Goal: Complete application form

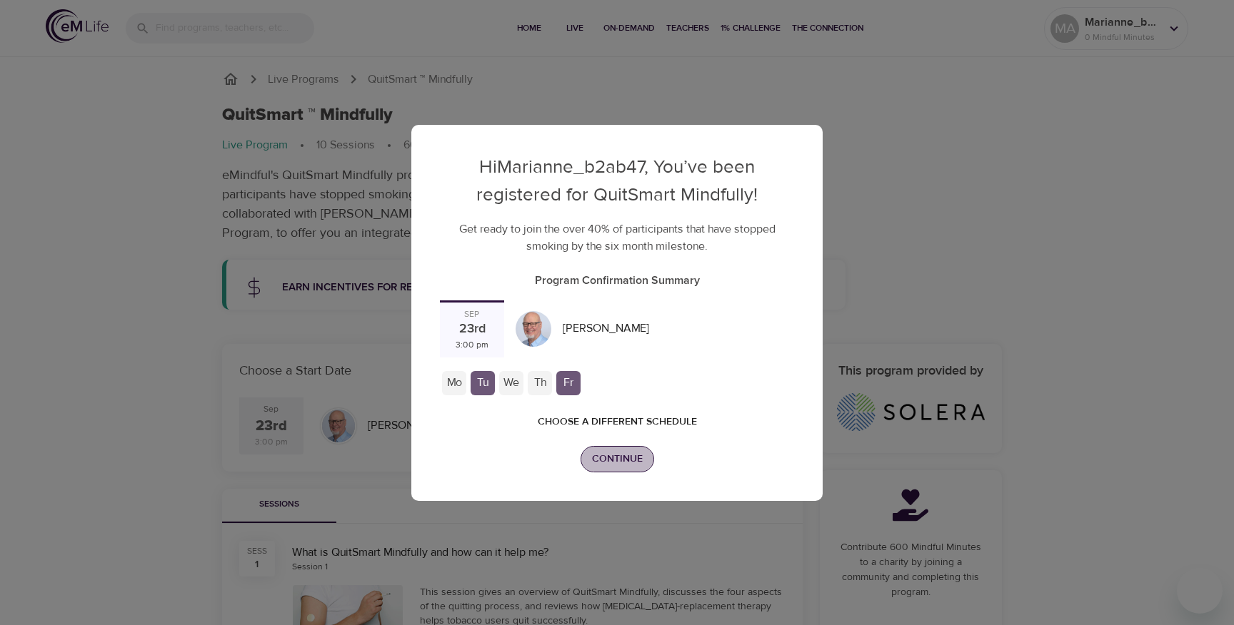
click at [613, 451] on span "Continue" at bounding box center [617, 460] width 51 height 18
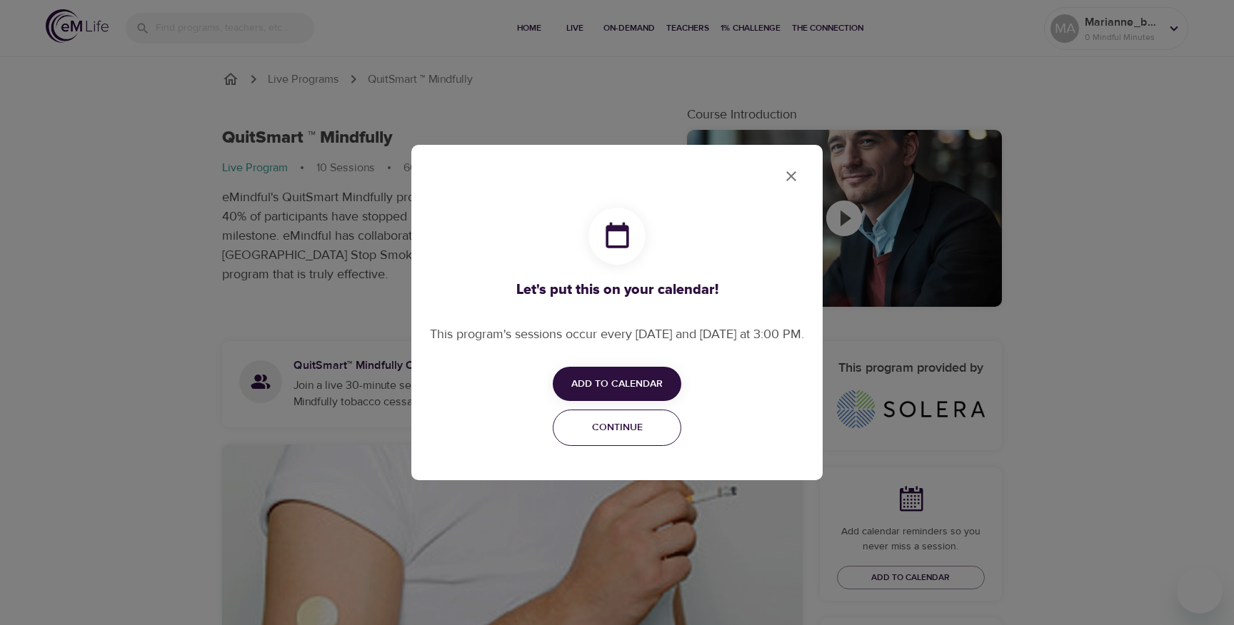
click at [625, 435] on span "Continue" at bounding box center [617, 428] width 110 height 18
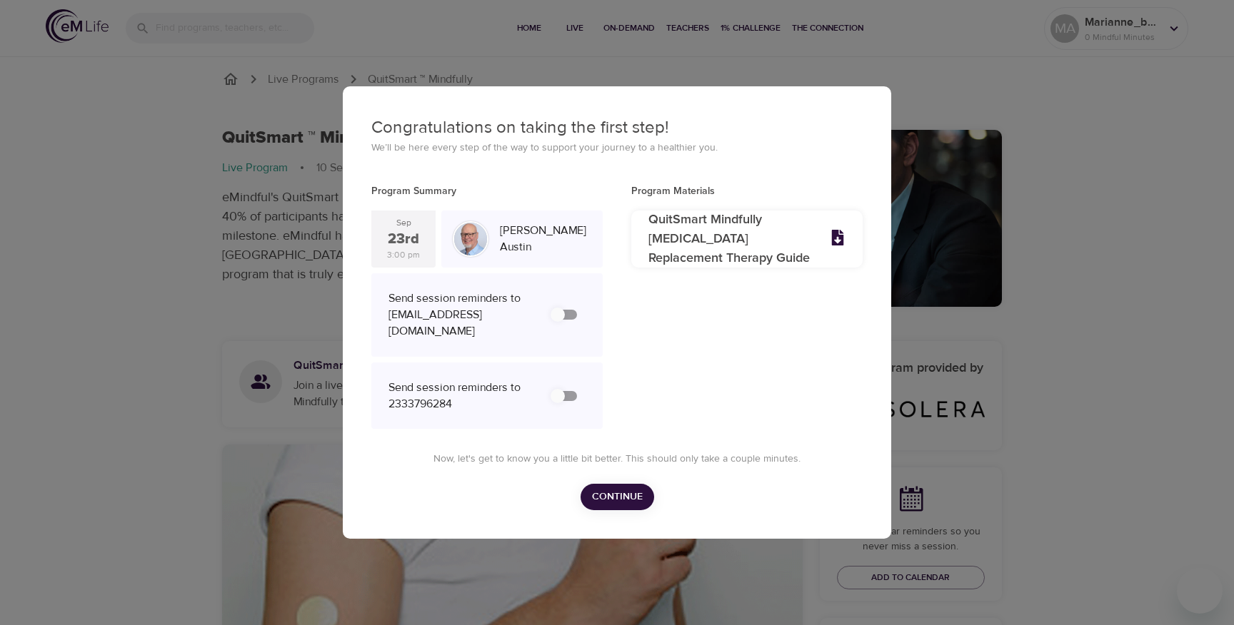
checkbox input "true"
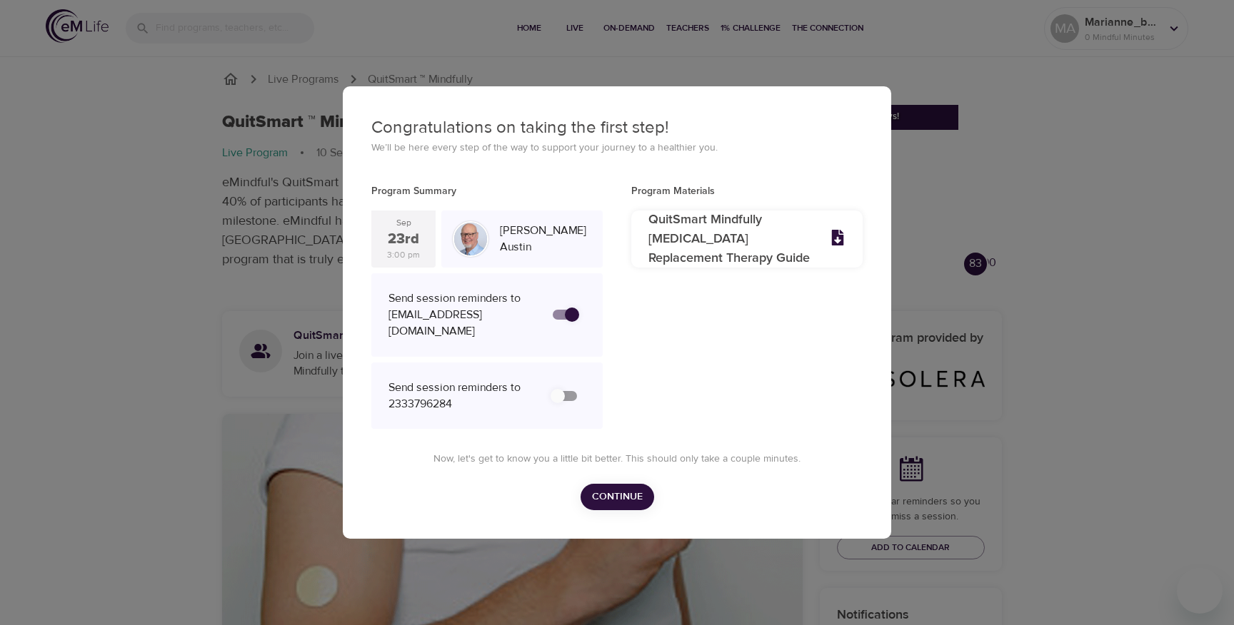
click at [605, 498] on span "Continue" at bounding box center [617, 497] width 51 height 18
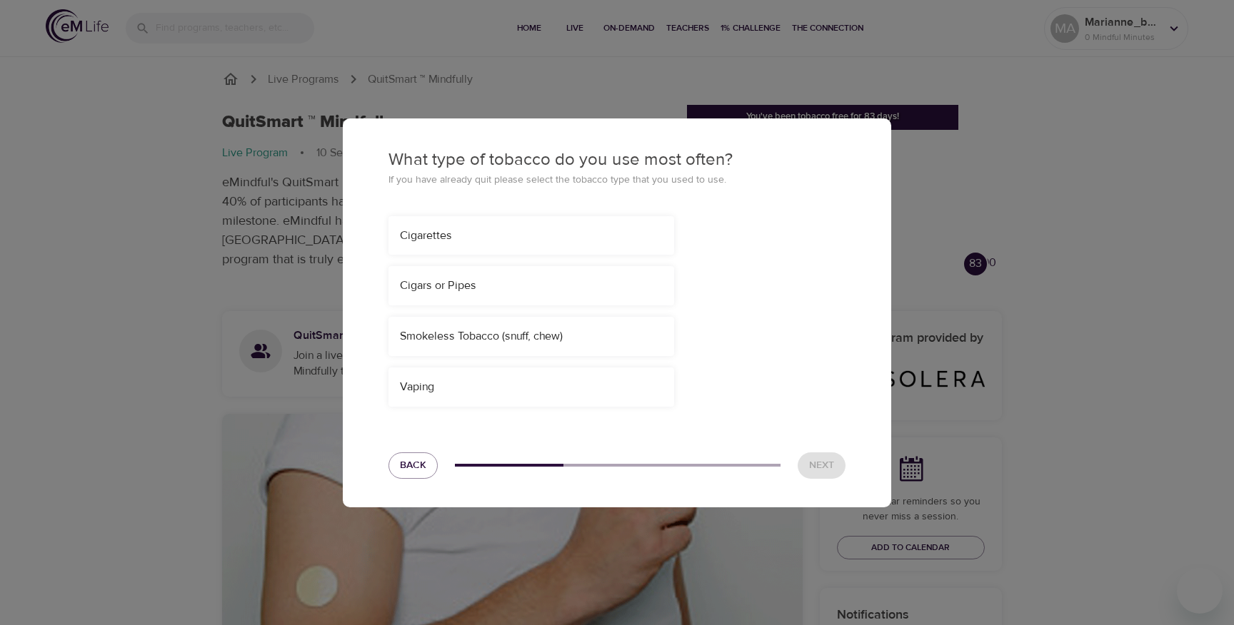
click at [549, 286] on div "Cigars or Pipes" at bounding box center [531, 285] width 286 height 39
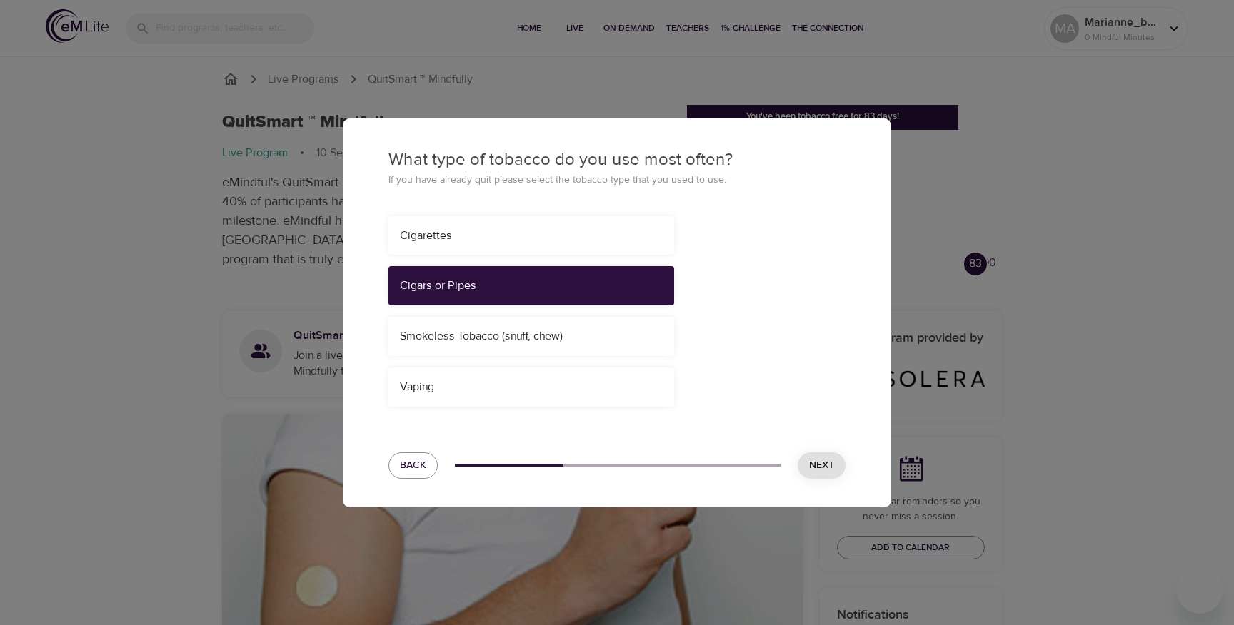
click at [812, 468] on span "Next" at bounding box center [821, 466] width 25 height 18
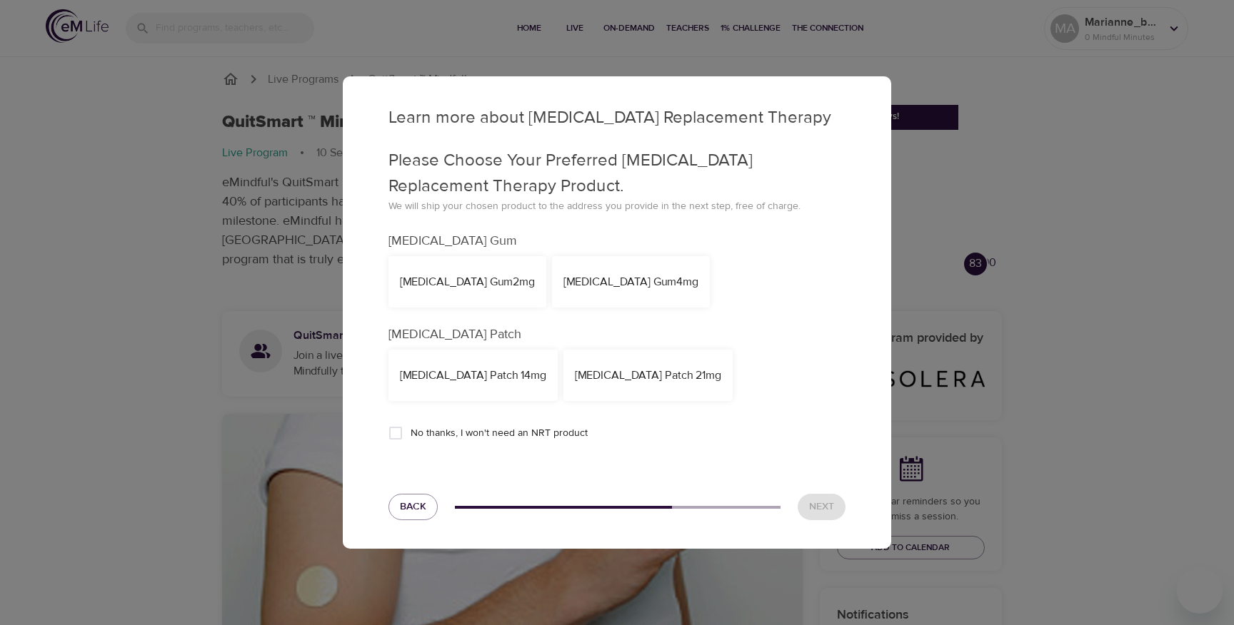
click at [501, 378] on div "NicoDerm CQ Patch 14mg" at bounding box center [473, 376] width 146 height 16
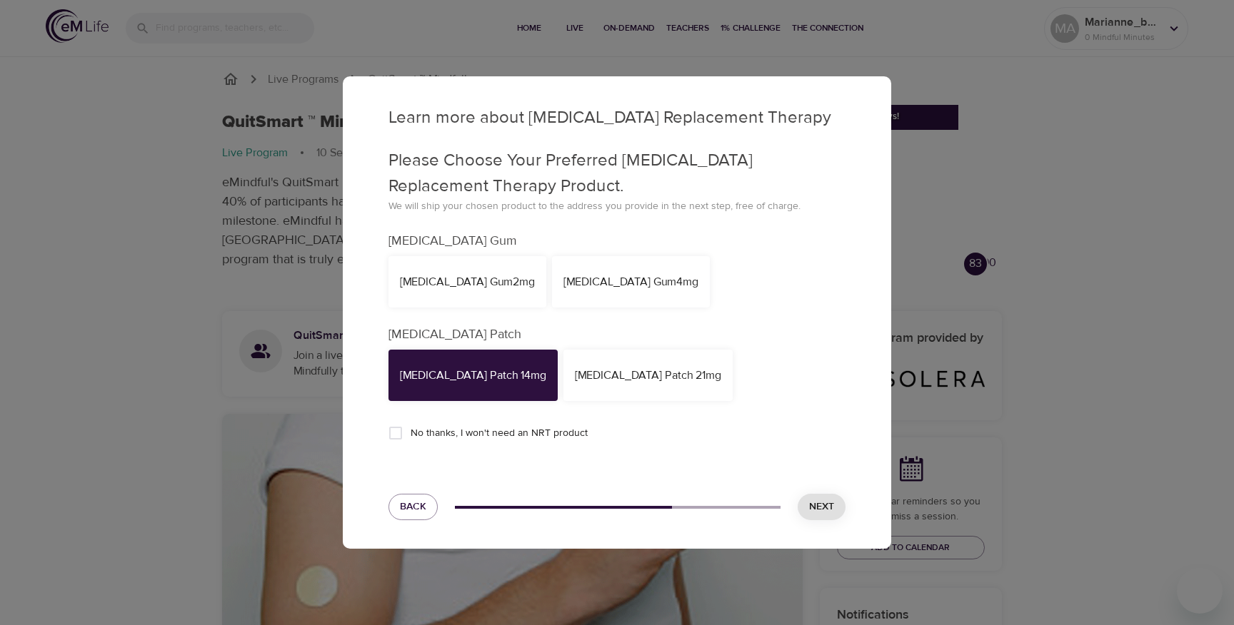
click at [822, 503] on span "Next" at bounding box center [821, 507] width 25 height 18
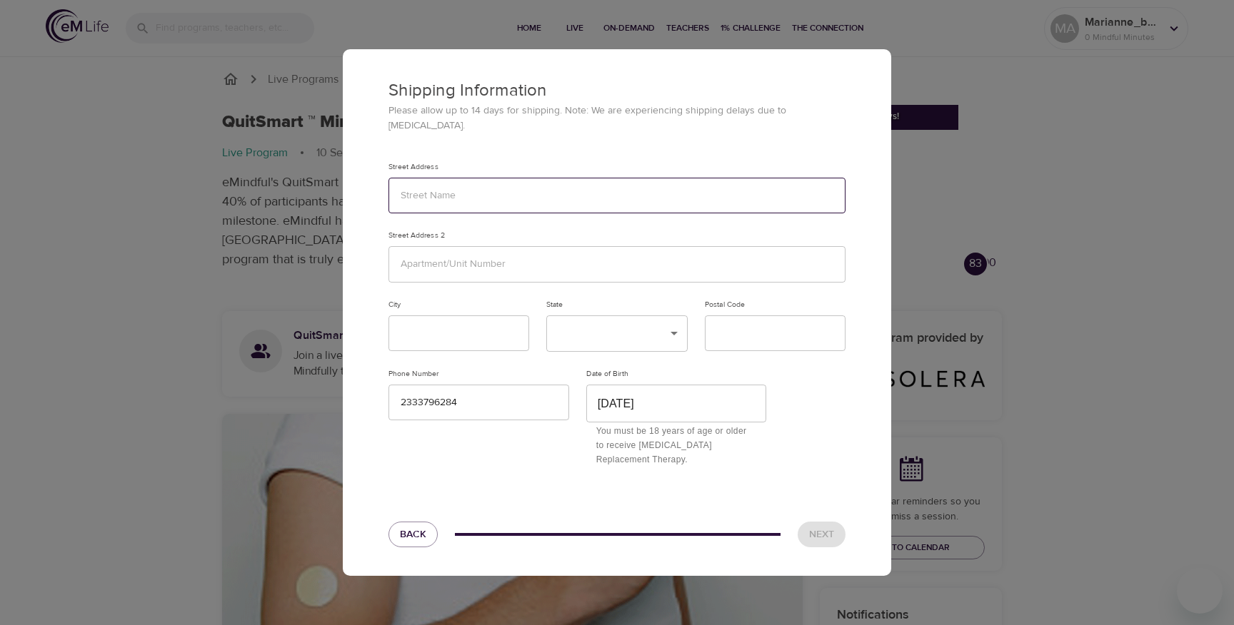
click at [540, 194] on input "text" at bounding box center [616, 196] width 457 height 36
type input "12312"
click at [477, 252] on input "text" at bounding box center [616, 264] width 457 height 36
type input "123"
click at [436, 338] on input "text" at bounding box center [458, 334] width 141 height 36
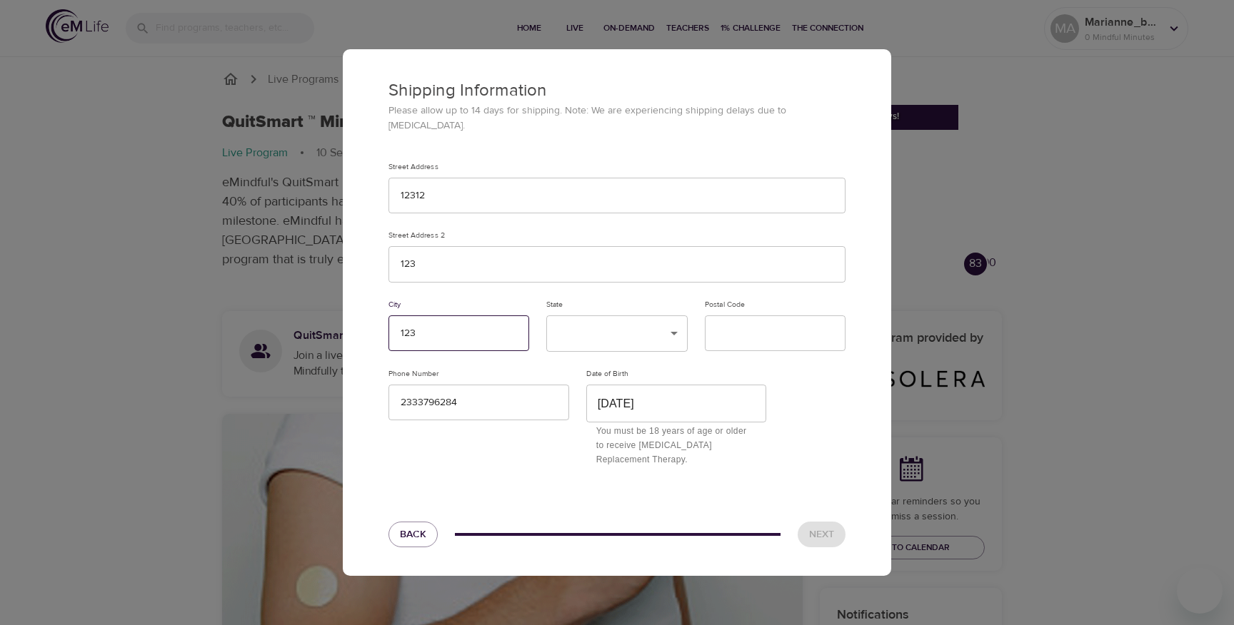
type input "123"
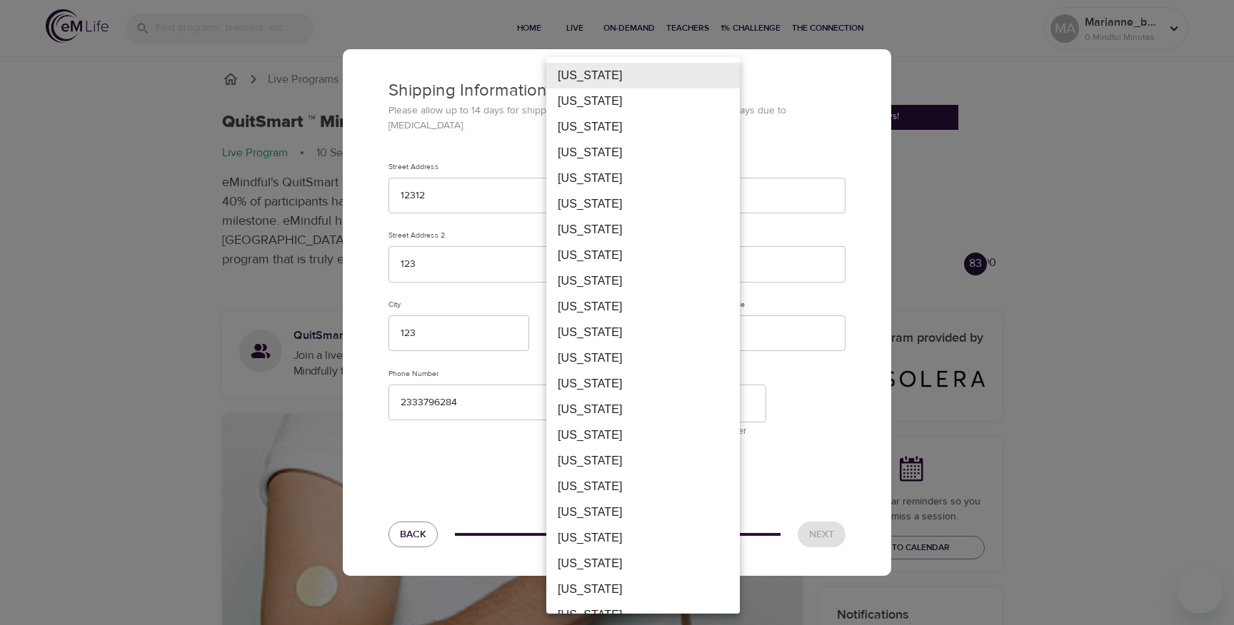
click at [628, 306] on li "District Of Columbia" at bounding box center [642, 307] width 193 height 26
type input "DC"
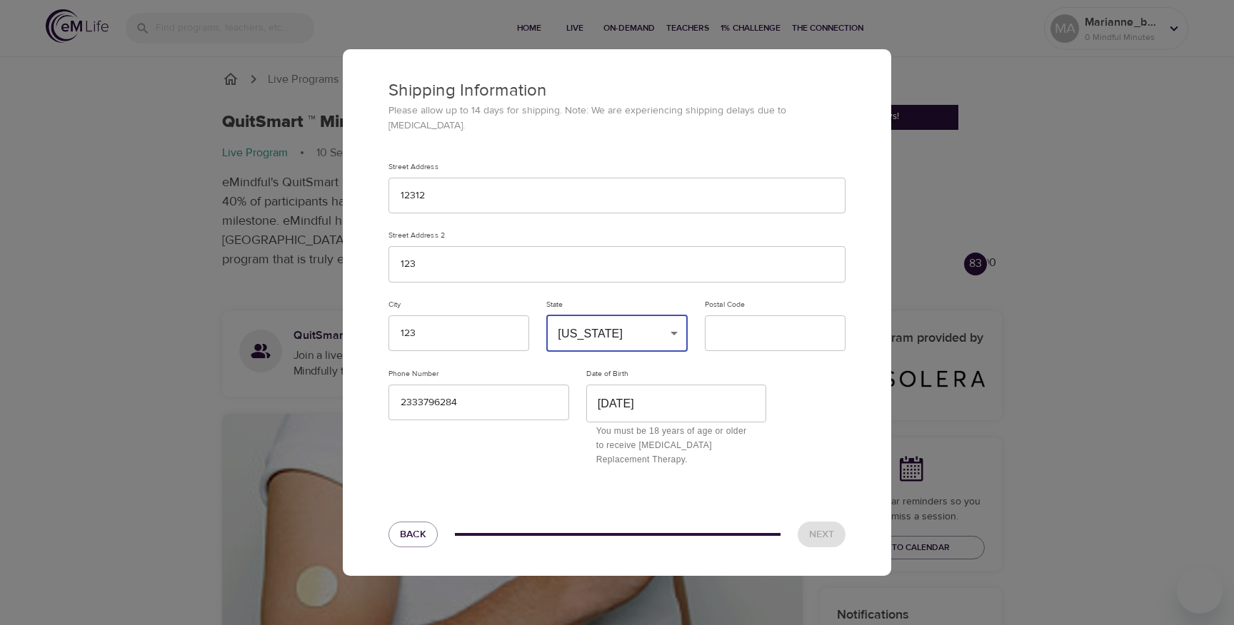
click at [720, 327] on div "Alabama Alaska American Samoa Arizona Arkansas California Colorado Connecticut …" at bounding box center [617, 312] width 1234 height 625
click at [763, 330] on input "text" at bounding box center [775, 334] width 141 height 36
type input "12312"
click at [835, 539] on button "Next" at bounding box center [821, 535] width 48 height 26
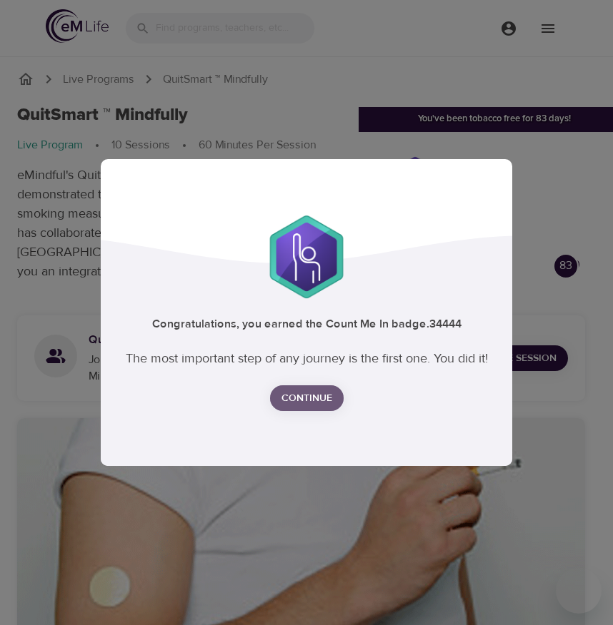
click at [318, 393] on span "Continue" at bounding box center [306, 399] width 51 height 18
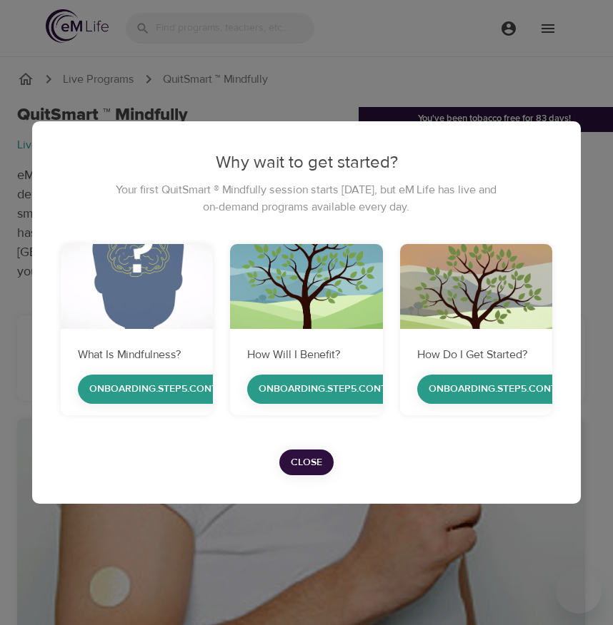
click at [308, 470] on span "Close" at bounding box center [306, 463] width 31 height 18
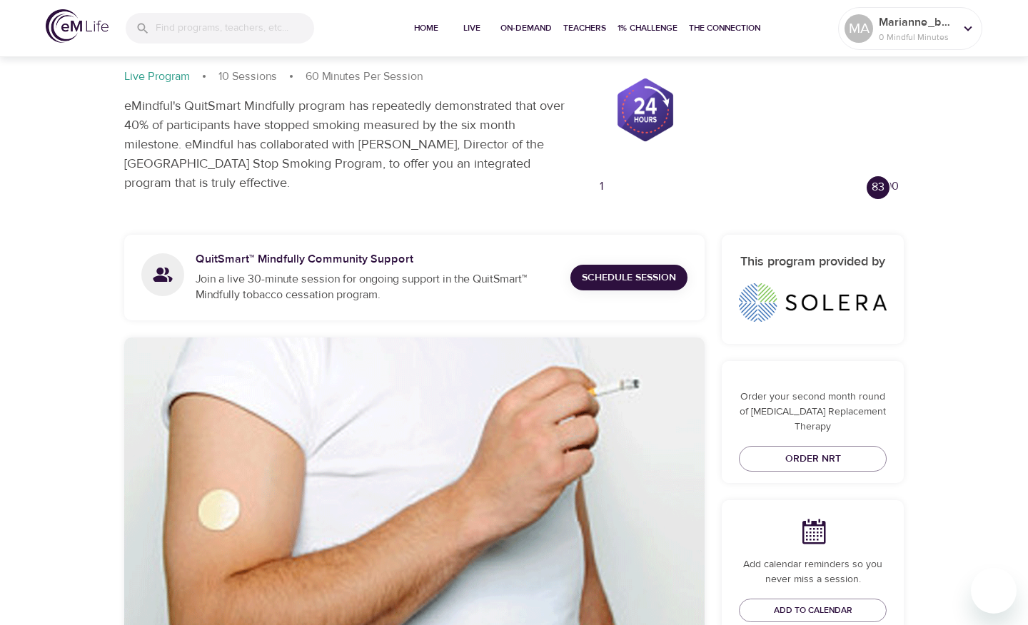
scroll to position [112, 0]
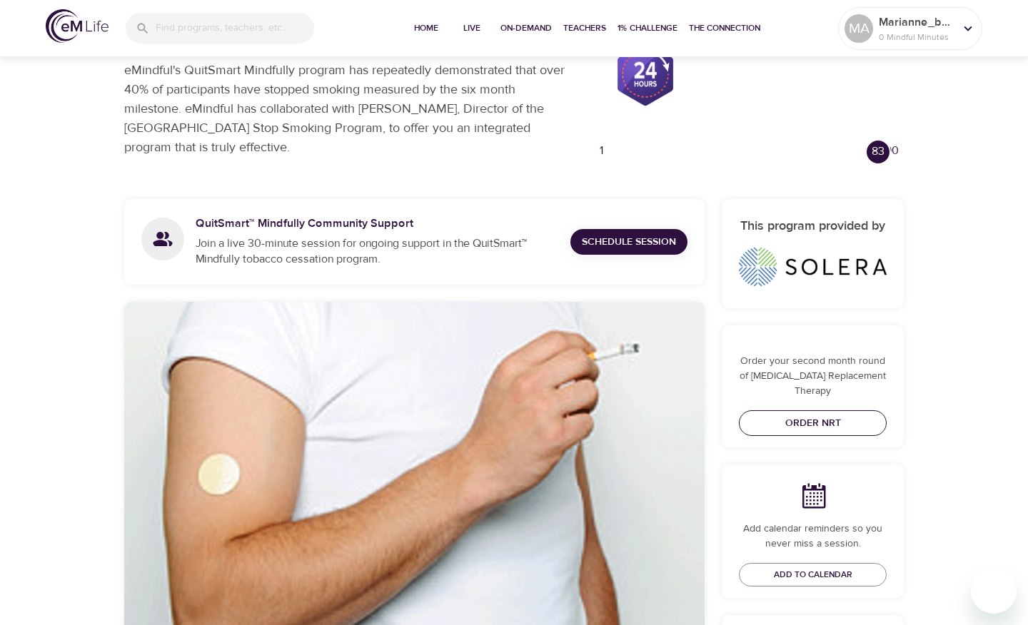
click at [828, 415] on span "Order NRT" at bounding box center [812, 424] width 125 height 18
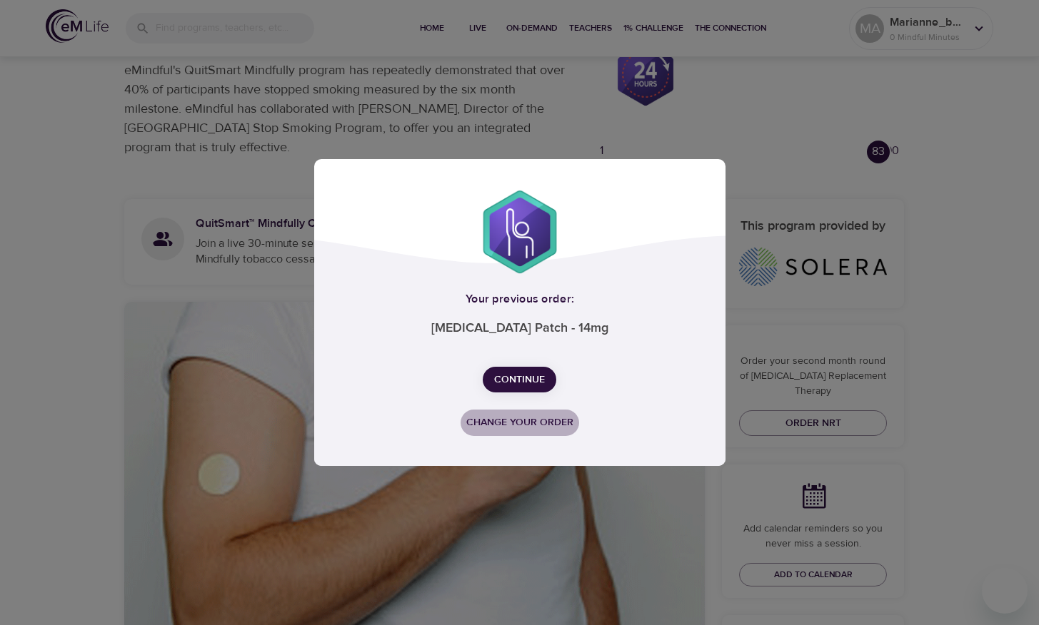
click at [511, 426] on span "Change your order" at bounding box center [519, 423] width 107 height 18
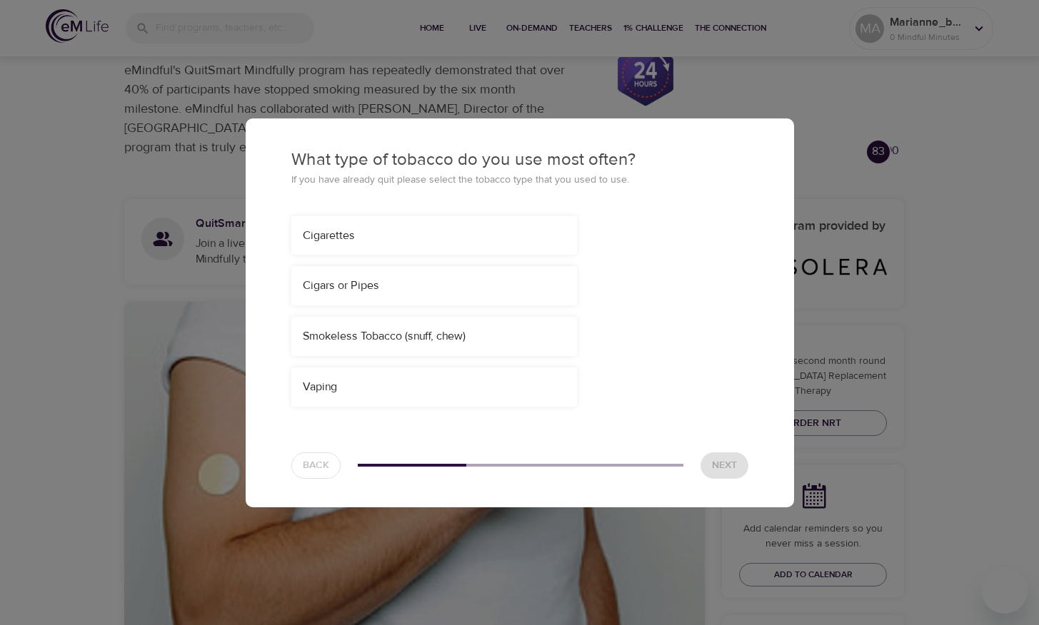
click at [413, 240] on div "Cigarettes" at bounding box center [434, 236] width 263 height 16
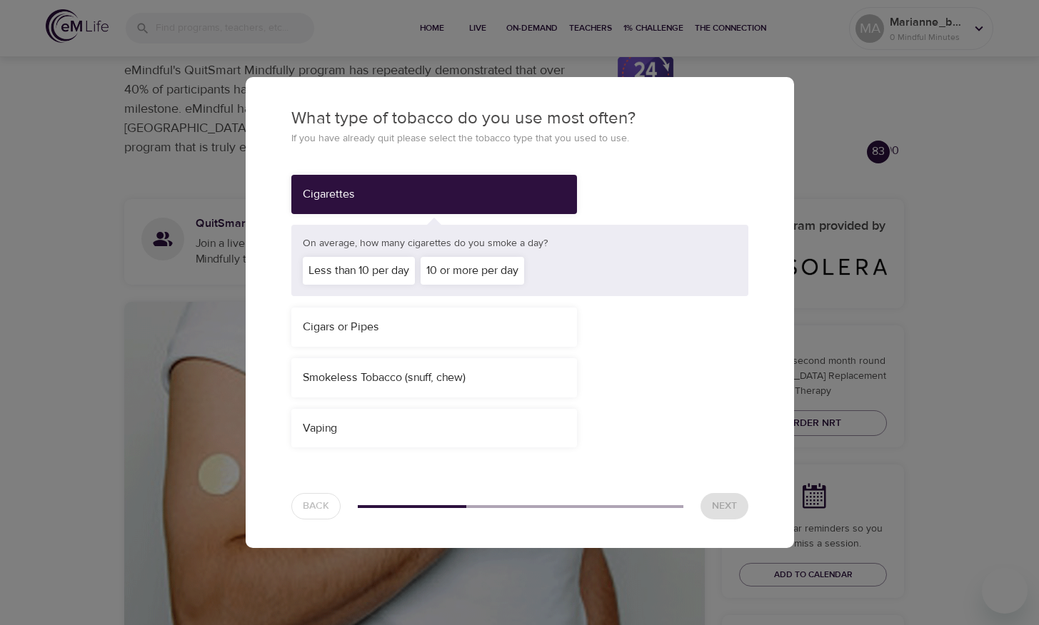
click at [383, 268] on div "Less than 10 per day" at bounding box center [359, 271] width 112 height 28
click at [713, 505] on span "Next" at bounding box center [724, 507] width 25 height 18
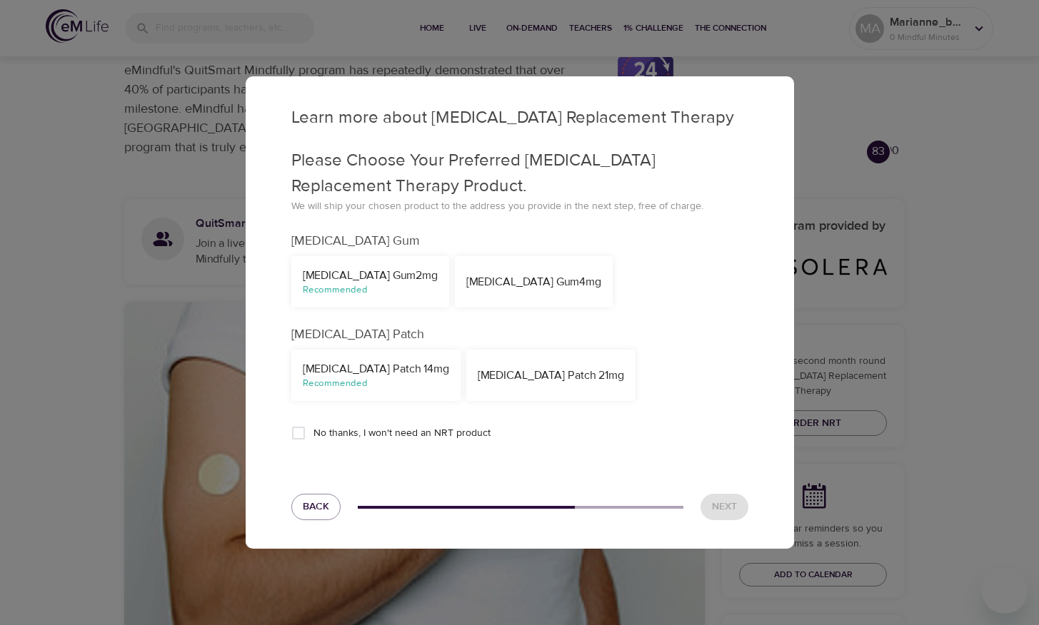
click at [353, 296] on div "Recommended" at bounding box center [370, 290] width 135 height 14
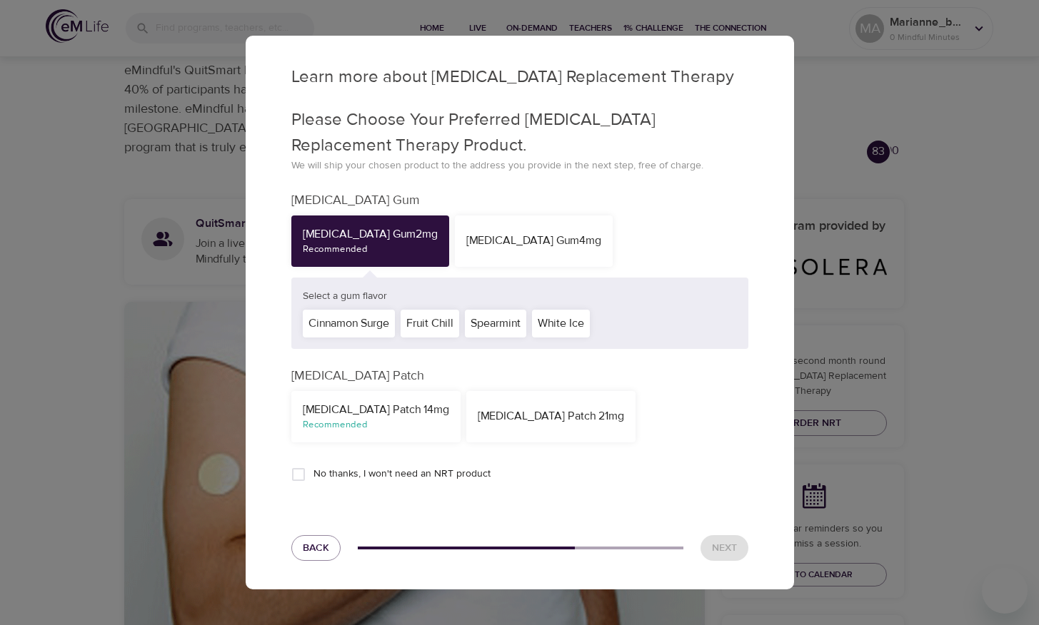
click at [345, 470] on span "No thanks, I won't need an NRT product" at bounding box center [401, 474] width 177 height 15
click at [313, 470] on input "No thanks, I won't need an NRT product" at bounding box center [298, 475] width 30 height 30
checkbox input "true"
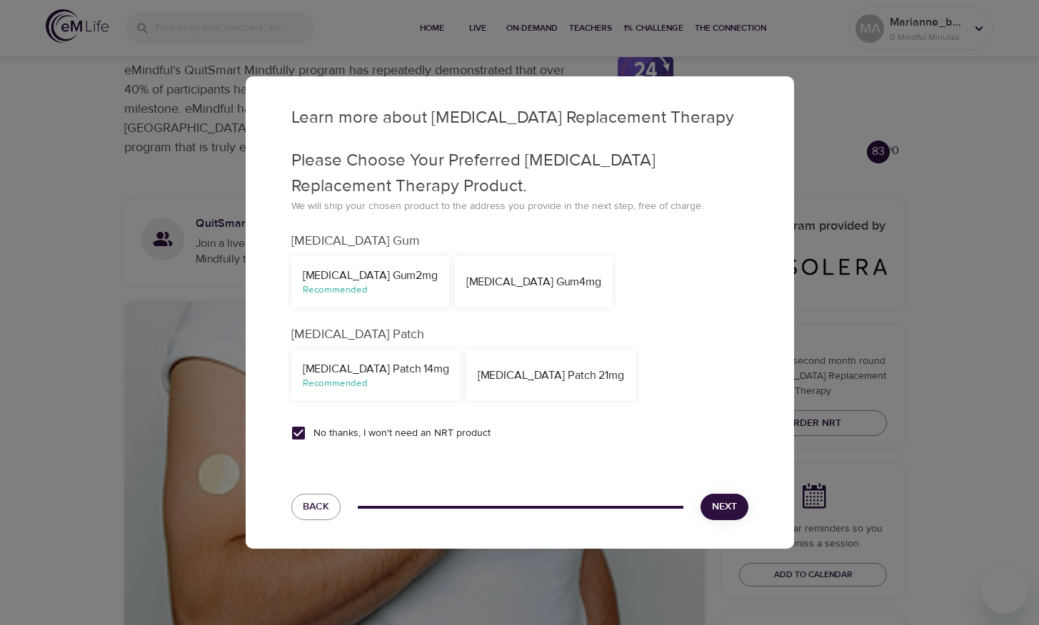
click at [720, 506] on span "Next" at bounding box center [724, 507] width 25 height 18
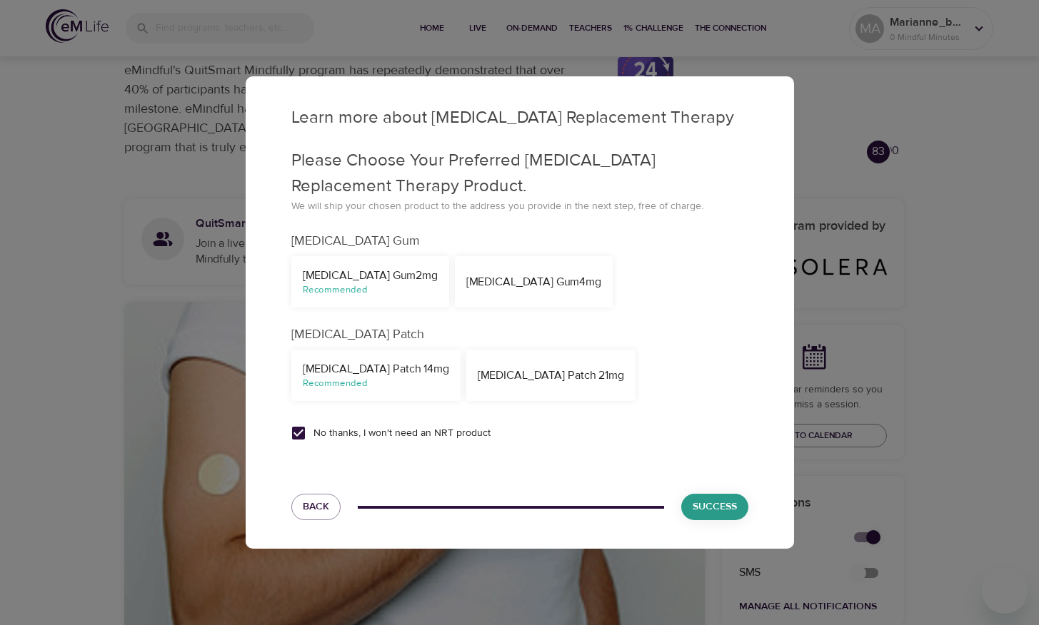
click at [710, 507] on span "Success" at bounding box center [715, 507] width 44 height 18
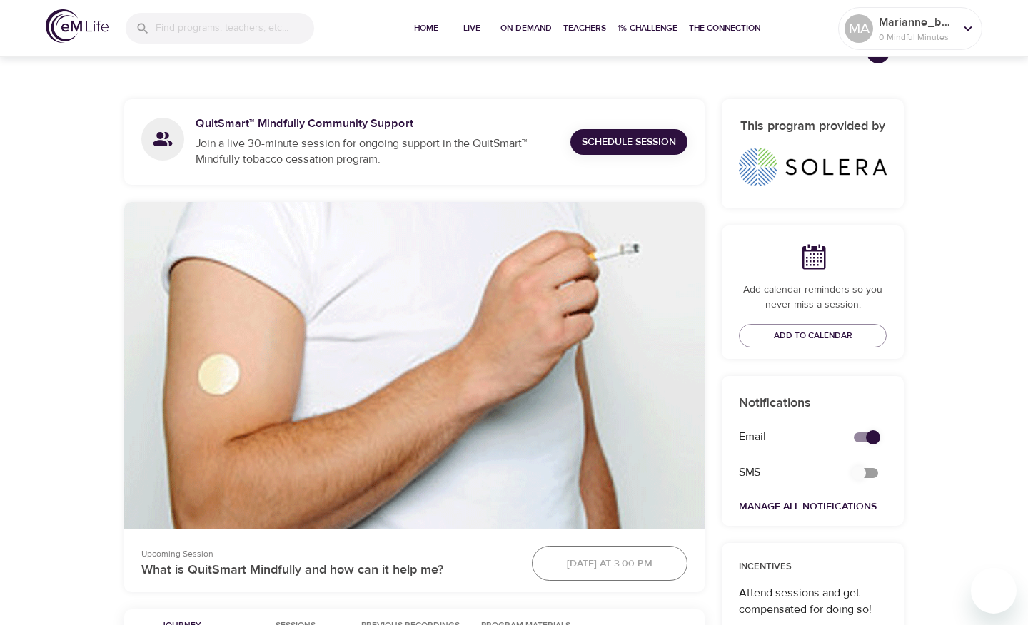
scroll to position [0, 0]
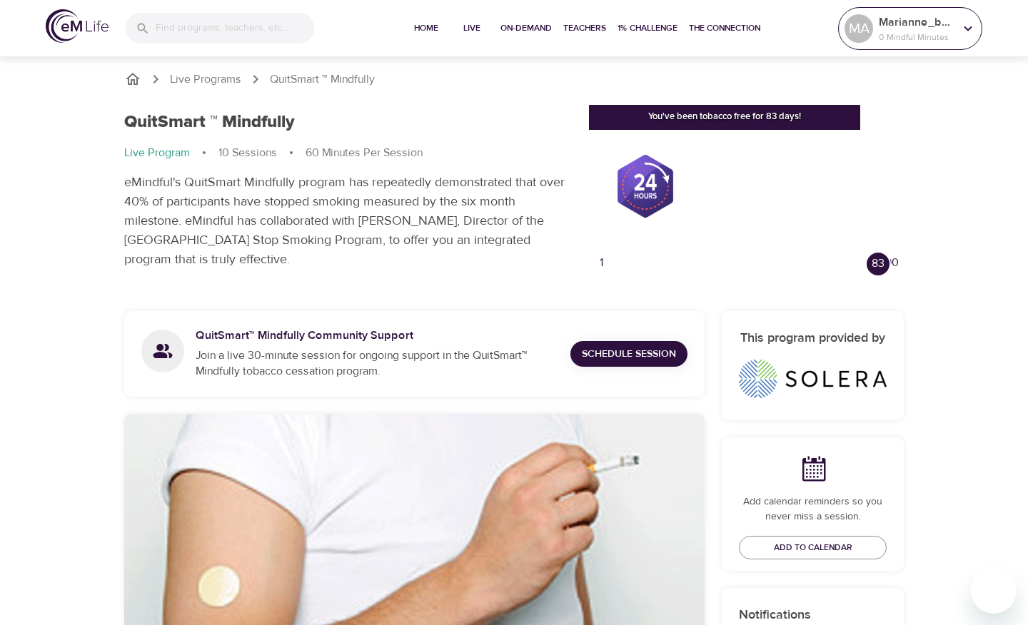
click at [919, 40] on p "0 Mindful Minutes" at bounding box center [917, 37] width 76 height 13
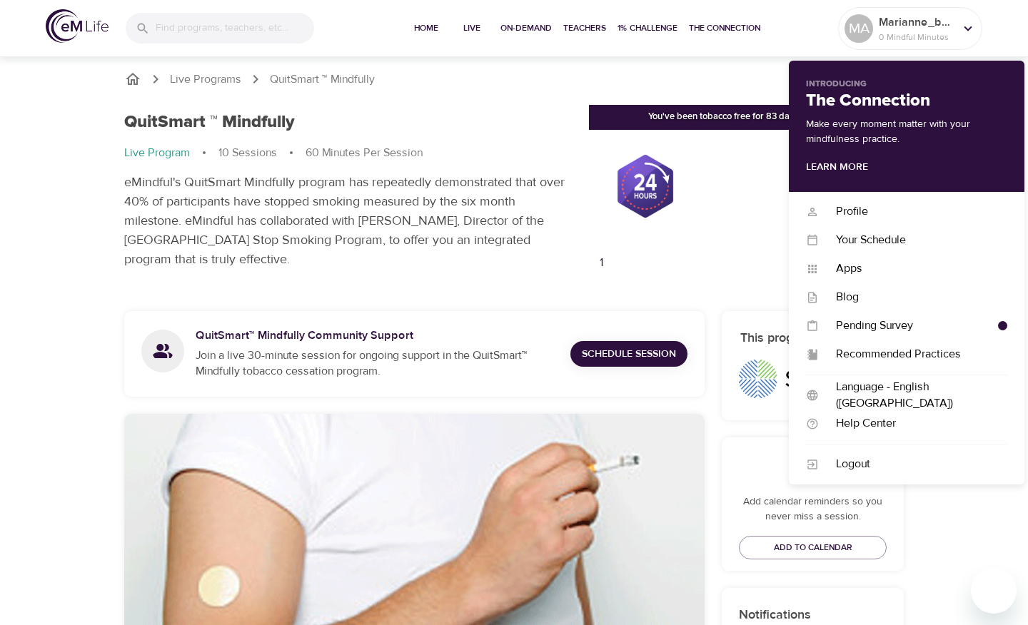
click at [707, 283] on div "You've been tobacco free for 83 days! 0 more days until your badge! 1 83 90" at bounding box center [746, 190] width 332 height 189
